Goal: Complete application form

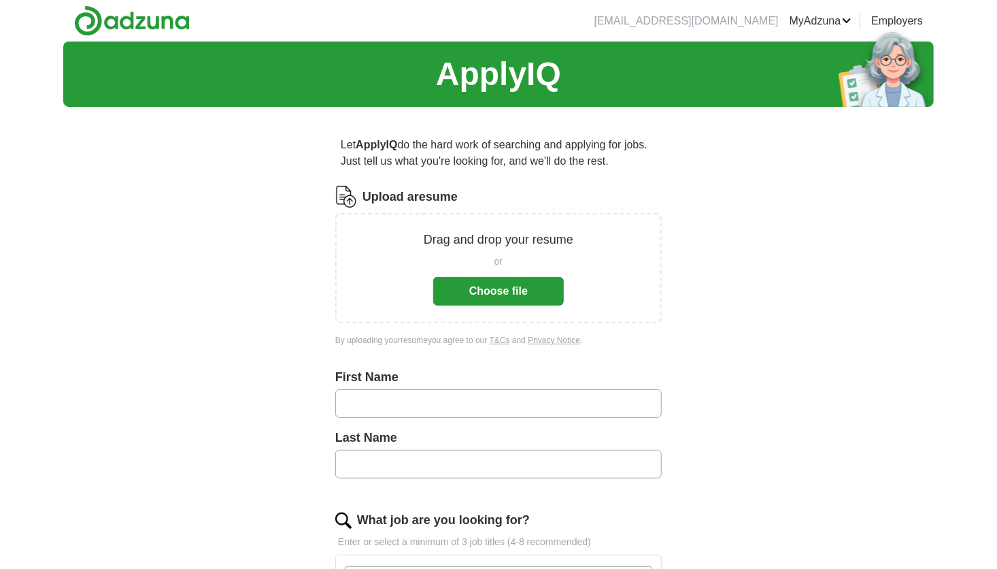
click at [504, 293] on button "Choose file" at bounding box center [498, 291] width 131 height 29
click at [371, 403] on input "text" at bounding box center [498, 403] width 326 height 29
type input "*****"
type input "*"
type input "******"
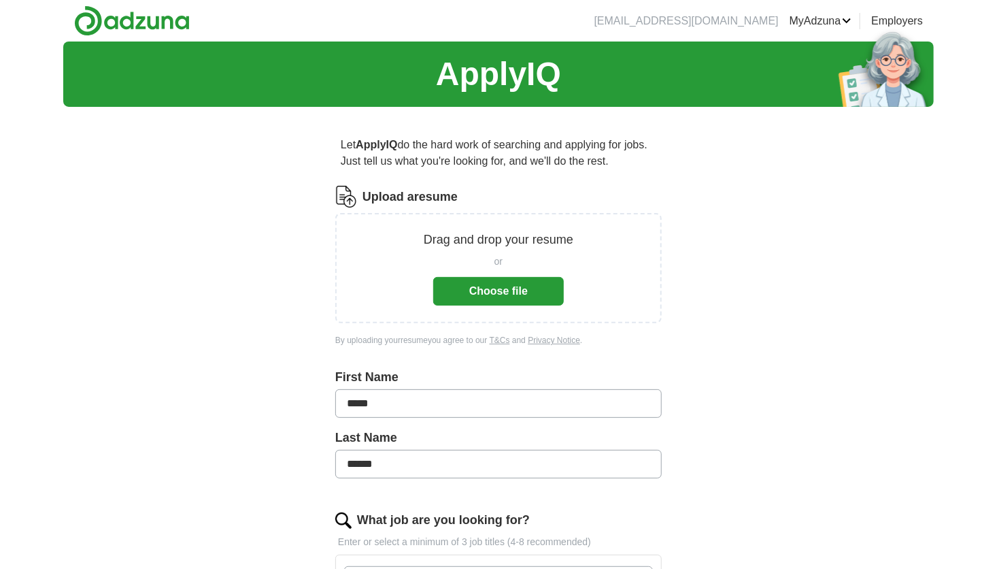
scroll to position [24, 0]
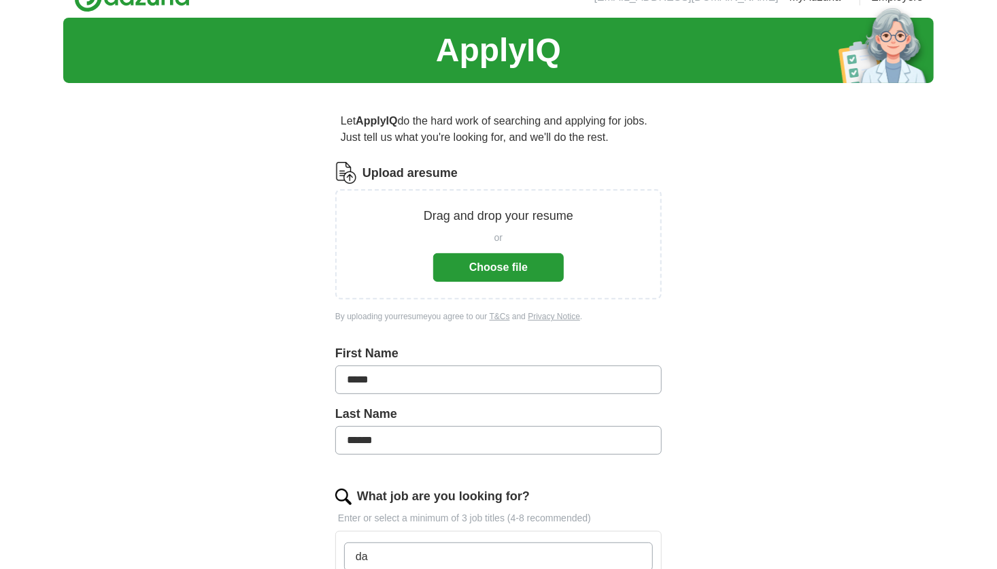
type input "d"
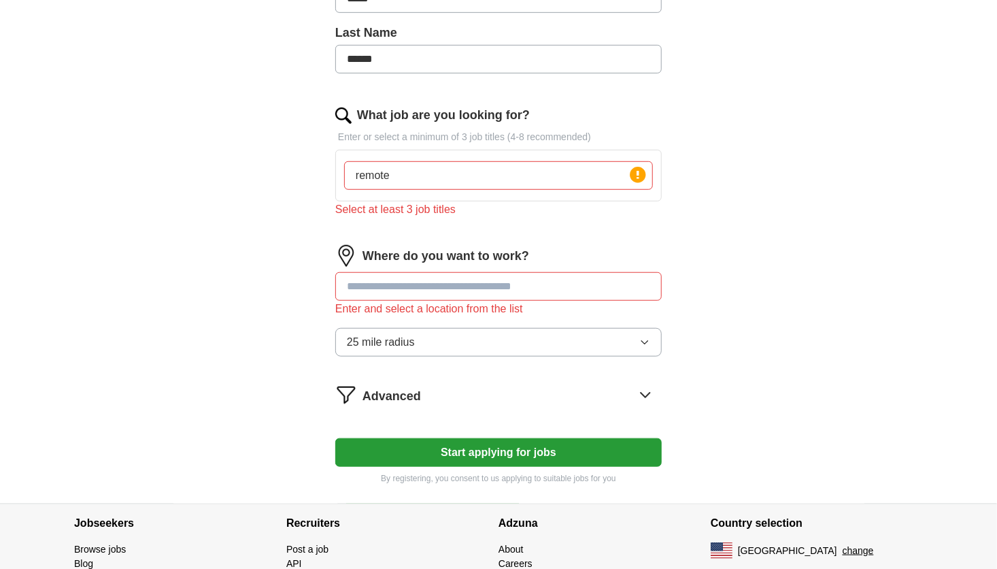
click at [409, 171] on input "remote" at bounding box center [498, 175] width 309 height 29
type input "data entry"
click at [335, 438] on button "Start applying for jobs" at bounding box center [498, 452] width 326 height 29
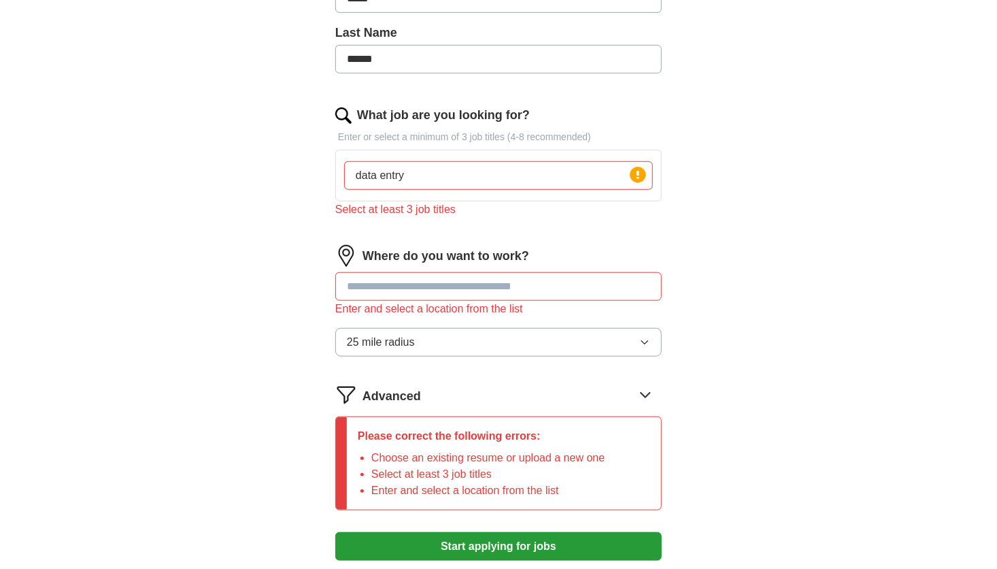
click at [335, 532] on button "Start applying for jobs" at bounding box center [498, 546] width 326 height 29
click at [447, 173] on input "data entry" at bounding box center [498, 175] width 309 height 29
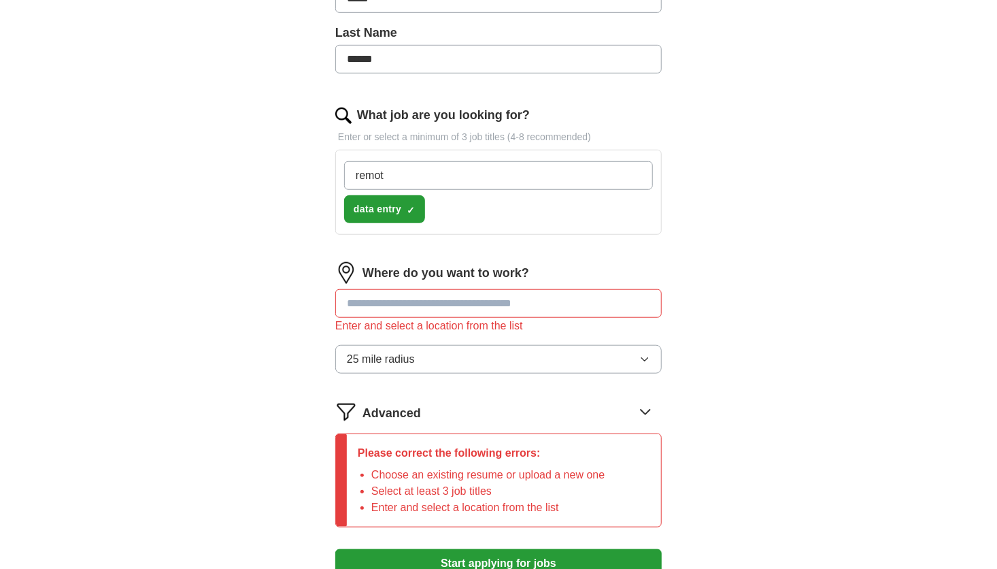
type input "remote"
type input "medical coding"
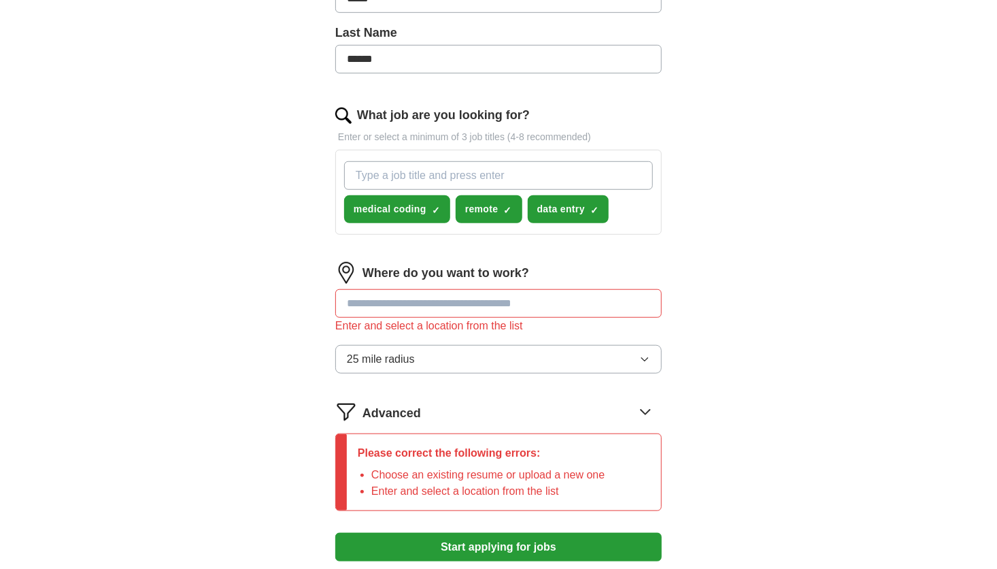
click at [409, 299] on input at bounding box center [498, 303] width 326 height 29
click at [361, 305] on input at bounding box center [498, 303] width 326 height 29
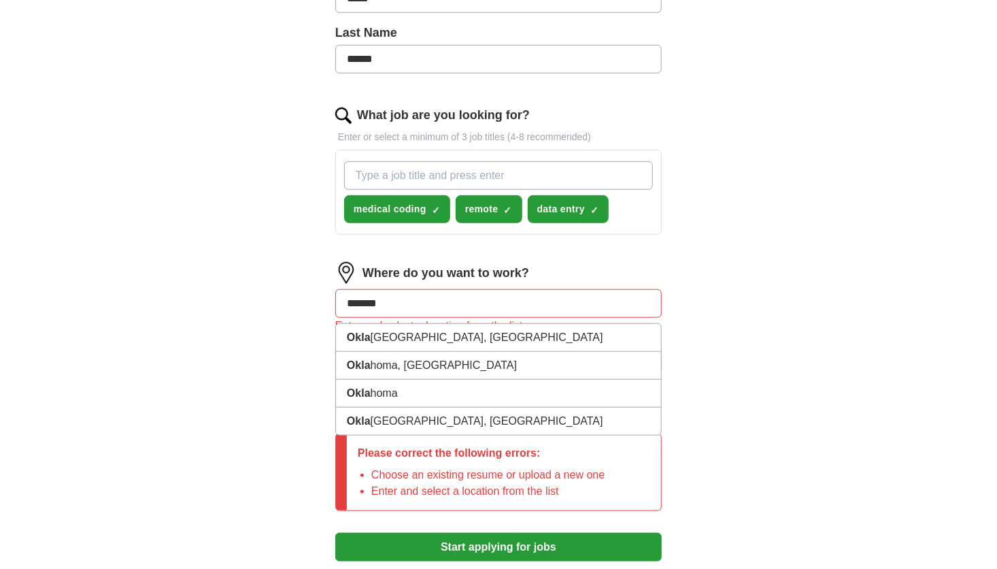
type input "********"
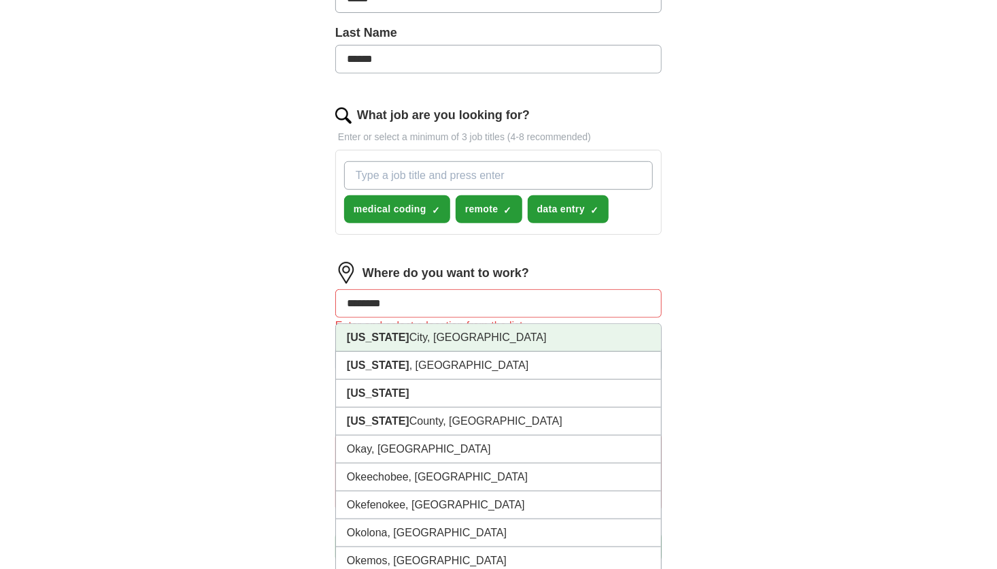
click at [369, 335] on strong "[US_STATE]" at bounding box center [378, 337] width 63 height 12
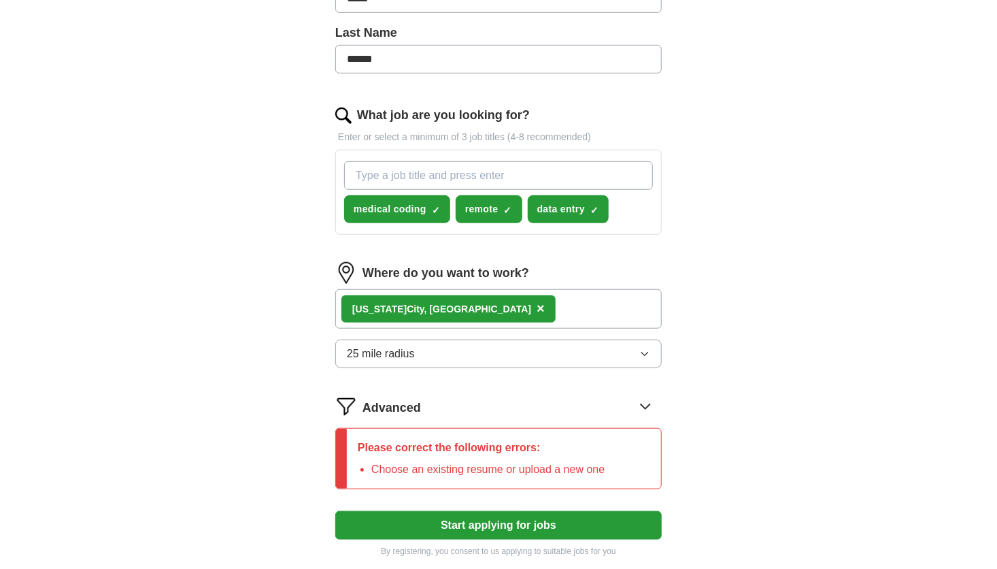
click at [479, 526] on button "Start applying for jobs" at bounding box center [498, 525] width 326 height 29
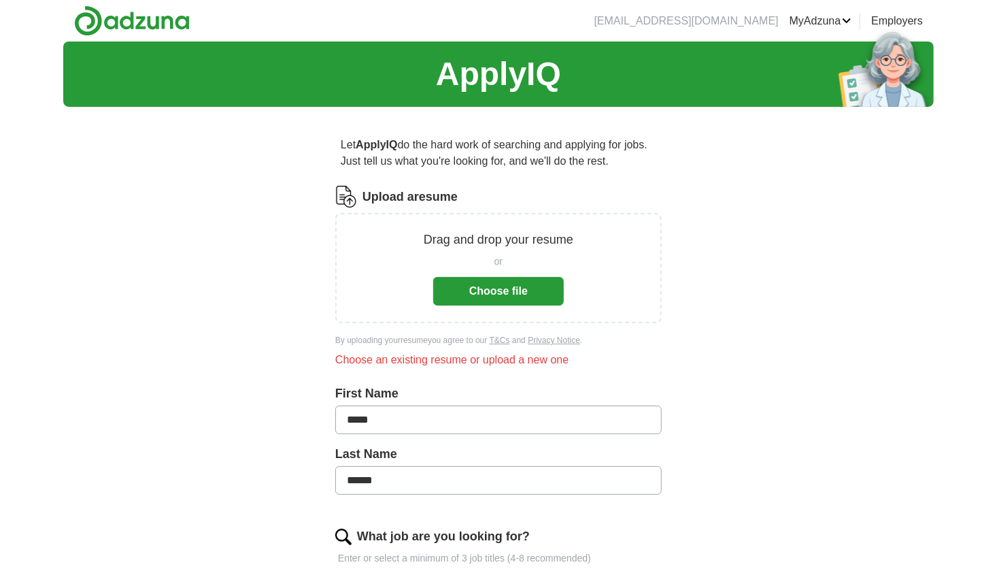
click at [493, 291] on button "Choose file" at bounding box center [498, 291] width 131 height 29
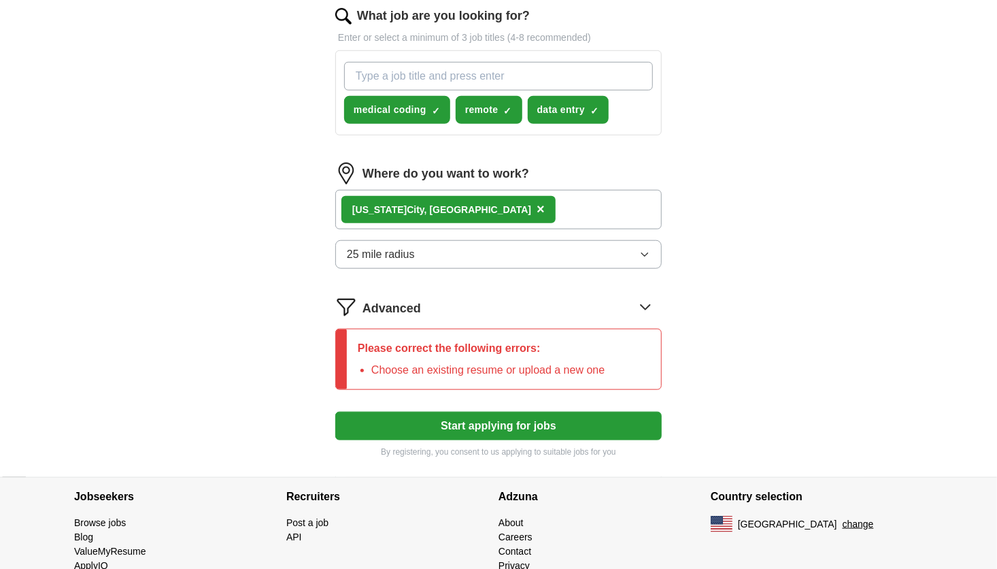
scroll to position [562, 0]
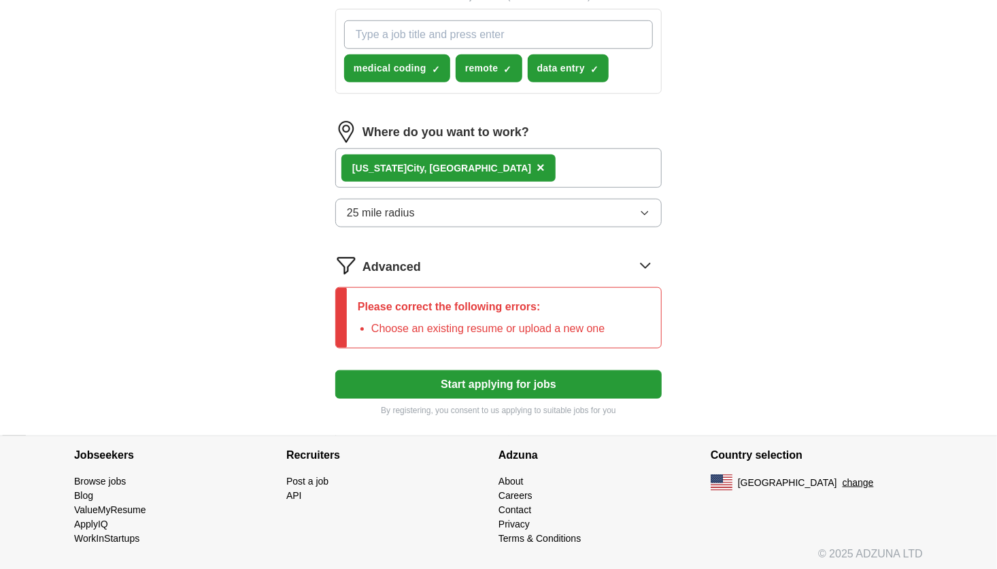
click at [614, 308] on div "Please correct the following errors: Choose an existing resume or upload a new …" at bounding box center [481, 318] width 269 height 60
click at [648, 267] on icon at bounding box center [645, 265] width 22 height 22
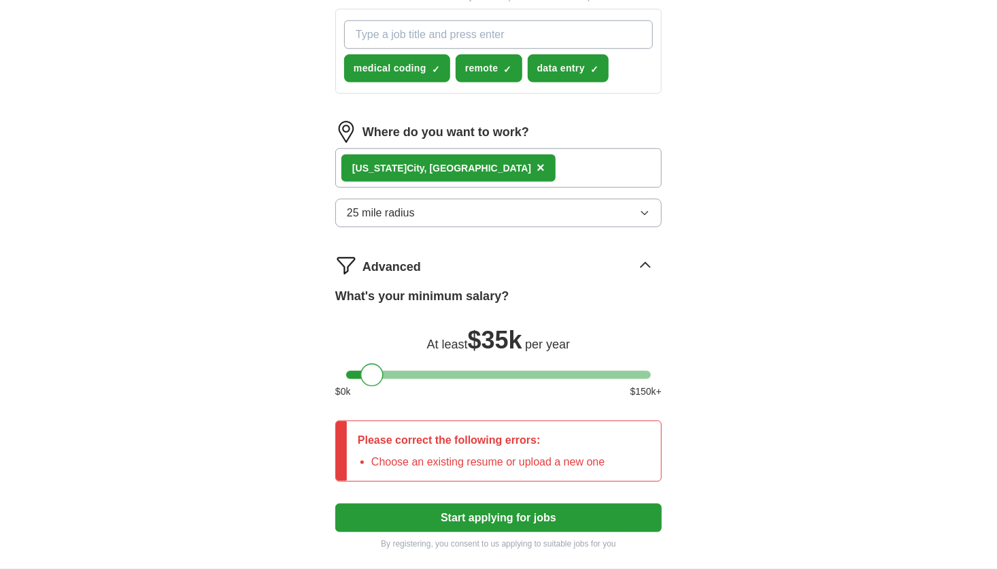
drag, startPoint x: 361, startPoint y: 371, endPoint x: 376, endPoint y: 373, distance: 15.1
click at [376, 373] on div at bounding box center [371, 374] width 23 height 23
click at [751, 370] on div "ApplyIQ Let ApplyIQ do the hard work of searching and applying for jobs. Just t…" at bounding box center [498, 24] width 870 height 1089
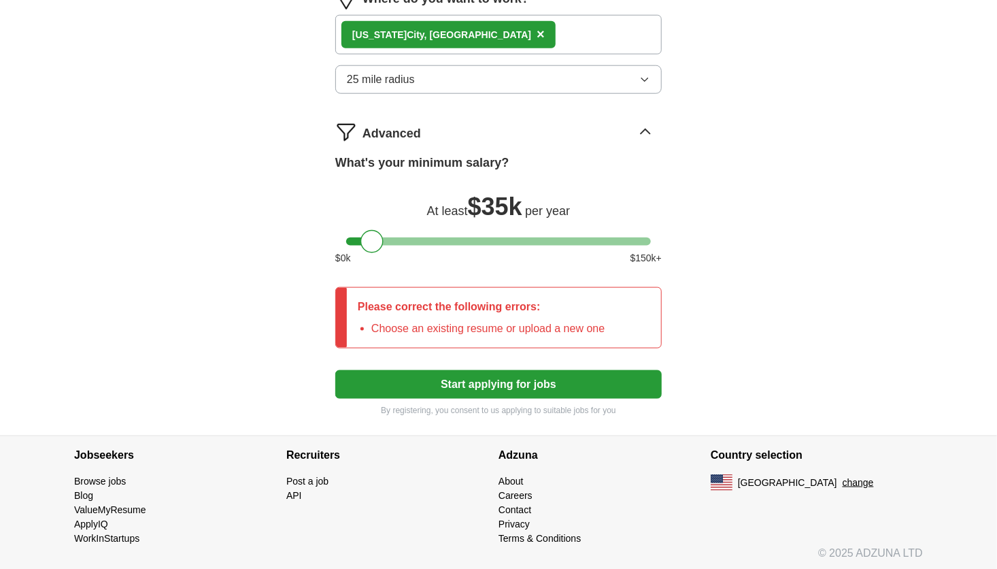
click at [610, 390] on button "Start applying for jobs" at bounding box center [498, 384] width 326 height 29
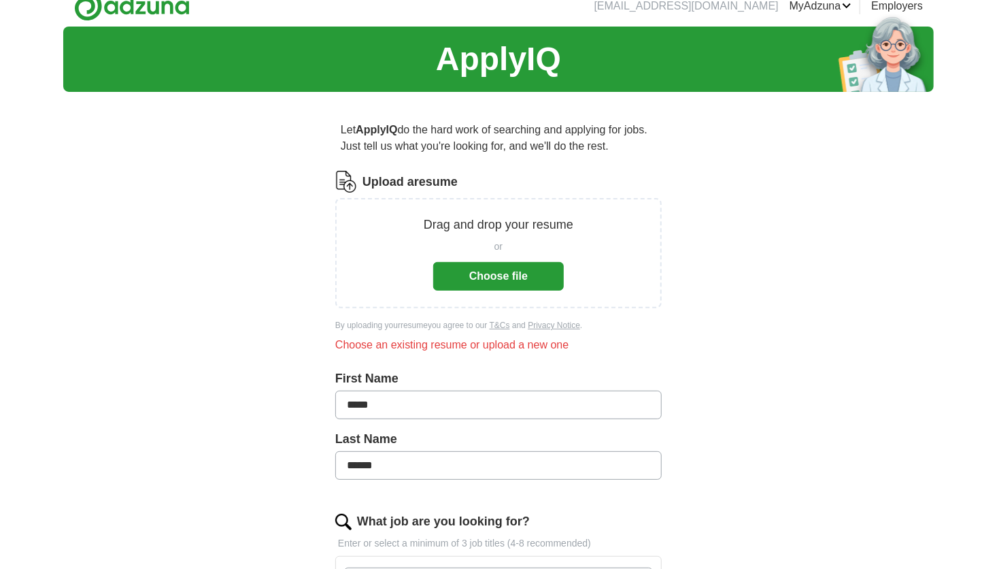
scroll to position [0, 0]
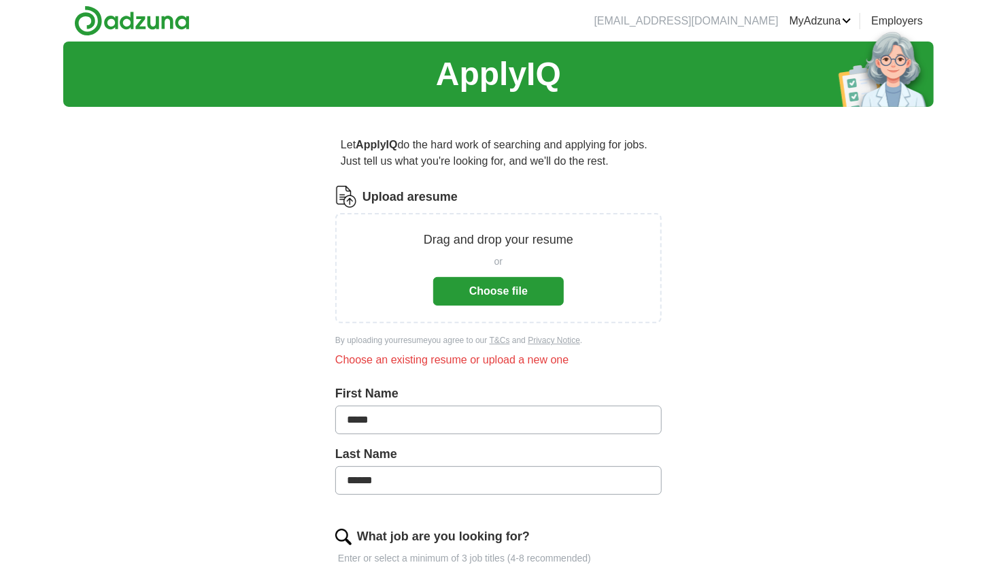
click at [501, 239] on p "Drag and drop your resume" at bounding box center [499, 240] width 150 height 18
